Goal: Entertainment & Leisure: Consume media (video, audio)

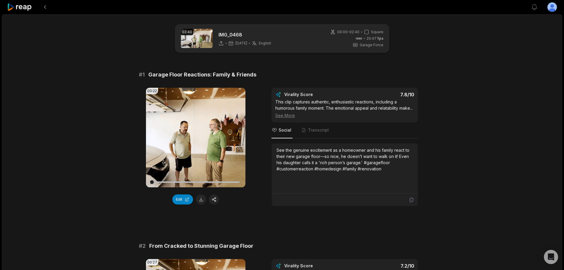
click at [24, 11] on icon at bounding box center [19, 7] width 25 height 8
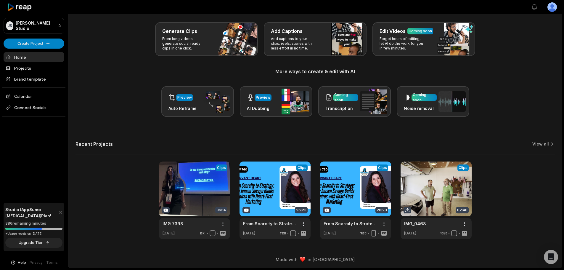
scroll to position [26, 0]
click at [547, 144] on link "View all" at bounding box center [540, 144] width 17 height 6
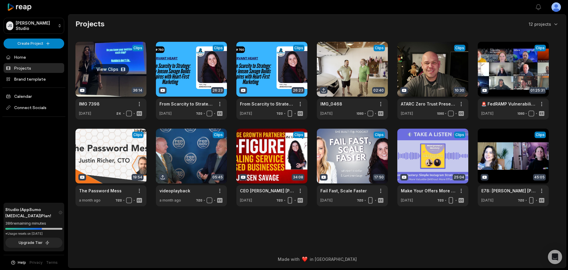
click at [116, 81] on link at bounding box center [110, 81] width 71 height 78
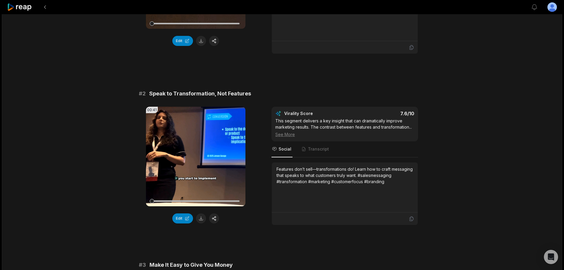
scroll to position [207, 0]
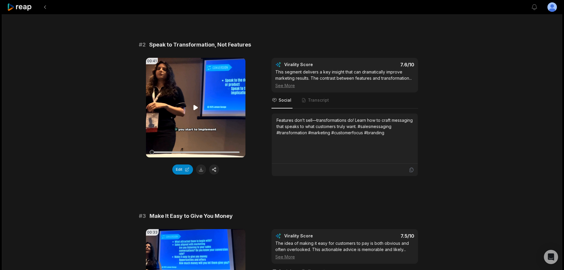
click at [195, 105] on icon at bounding box center [196, 107] width 4 height 5
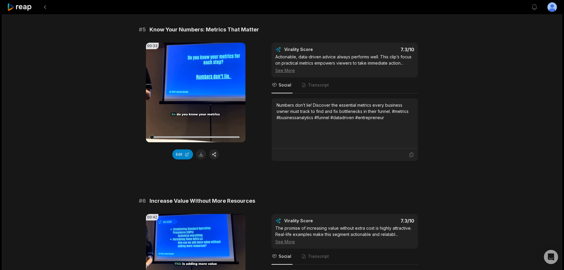
scroll to position [740, 0]
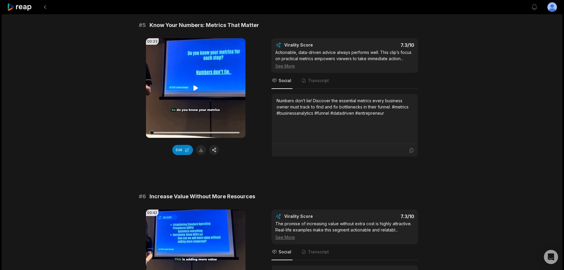
click at [196, 85] on icon at bounding box center [196, 87] width 4 height 5
